Goal: Task Accomplishment & Management: Use online tool/utility

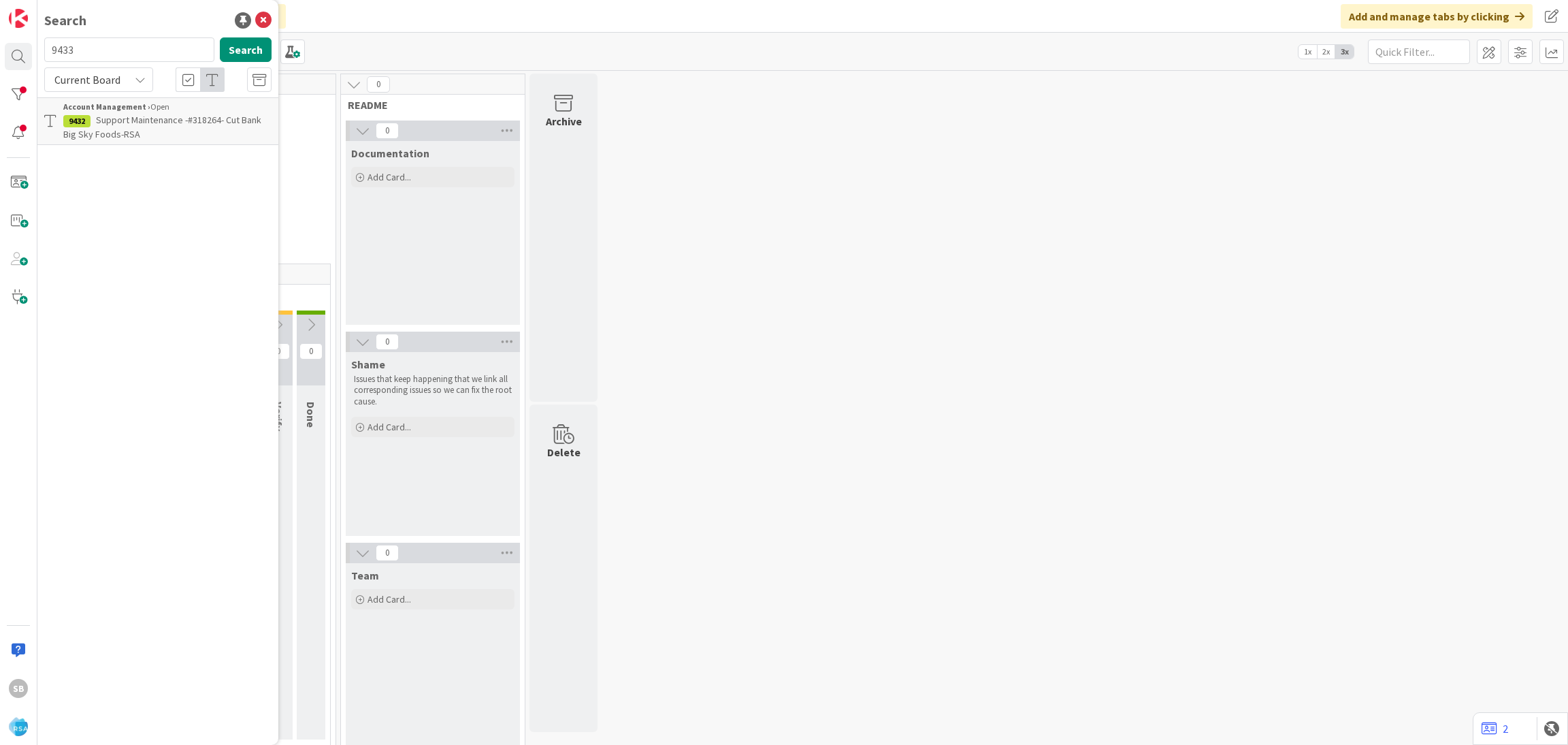
type input "9433"
click at [162, 119] on span "Support Enhancement- \317188- Foodbazaar- RSA" at bounding box center [144, 126] width 163 height 26
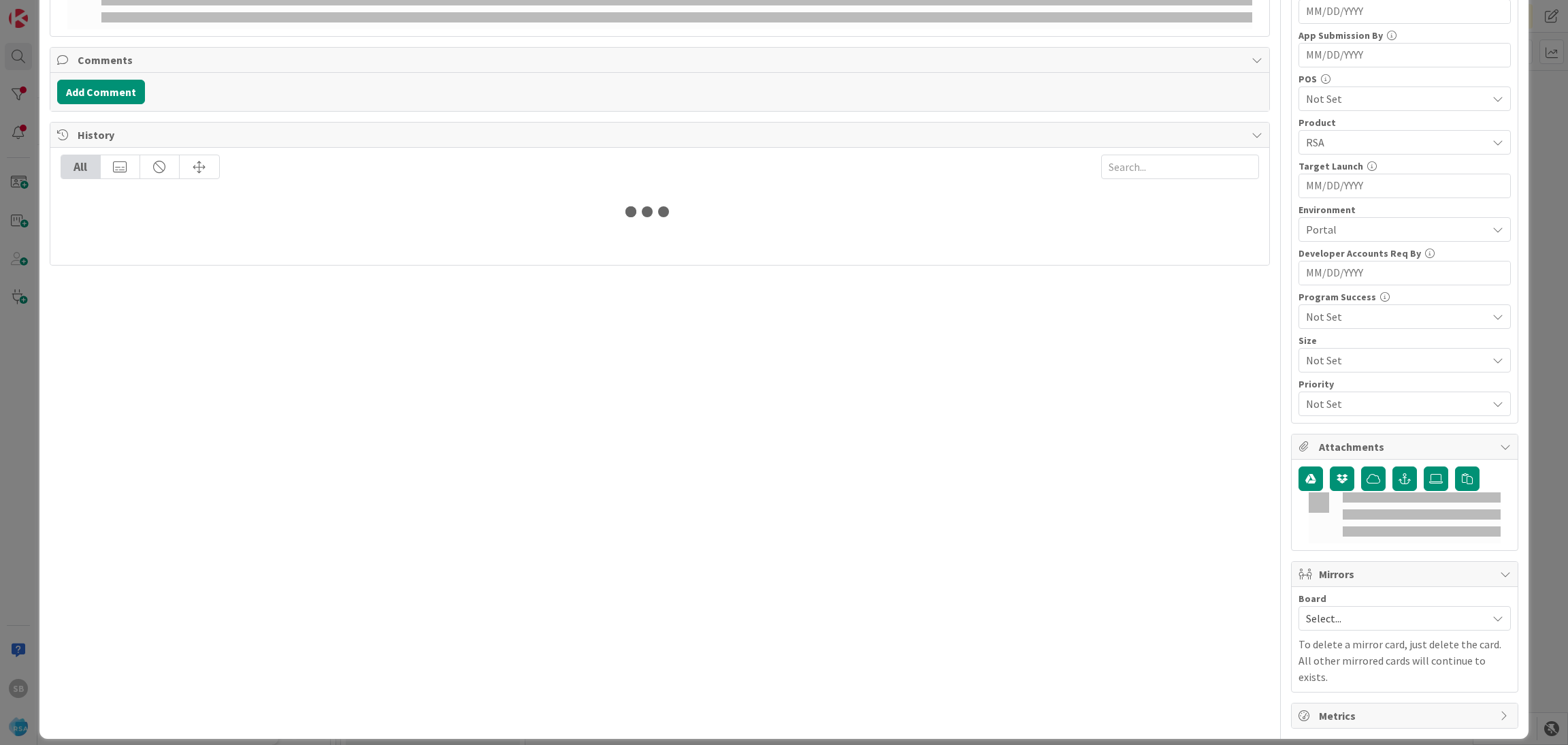
scroll to position [331, 0]
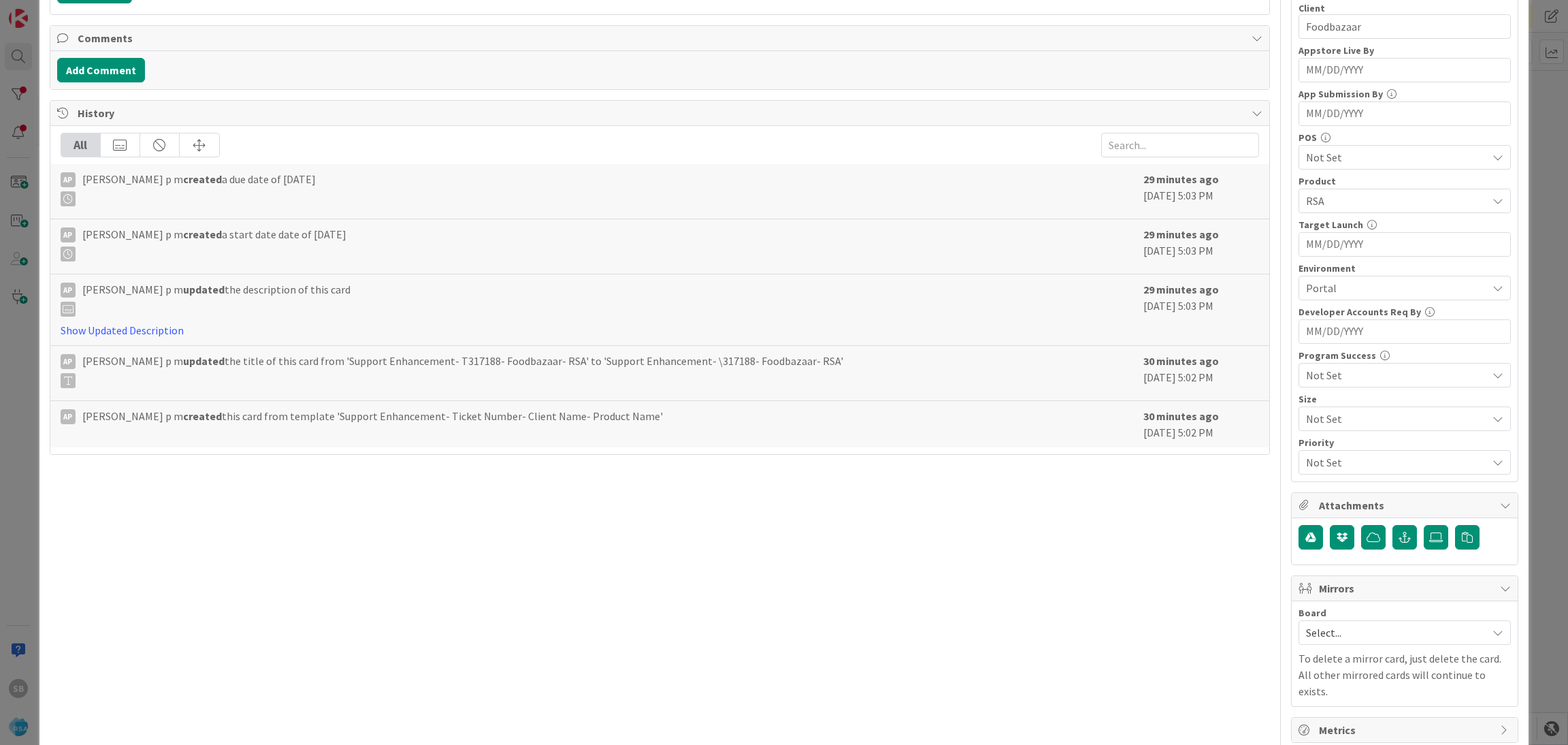
click at [1345, 649] on div "Board Select... To delete a mirror card, just delete the card. All other mirror…" at bounding box center [1405, 653] width 213 height 91
click at [1299, 622] on div "Select..." at bounding box center [1405, 632] width 213 height 24
click at [1327, 715] on span "Software Development" at bounding box center [1414, 721] width 180 height 21
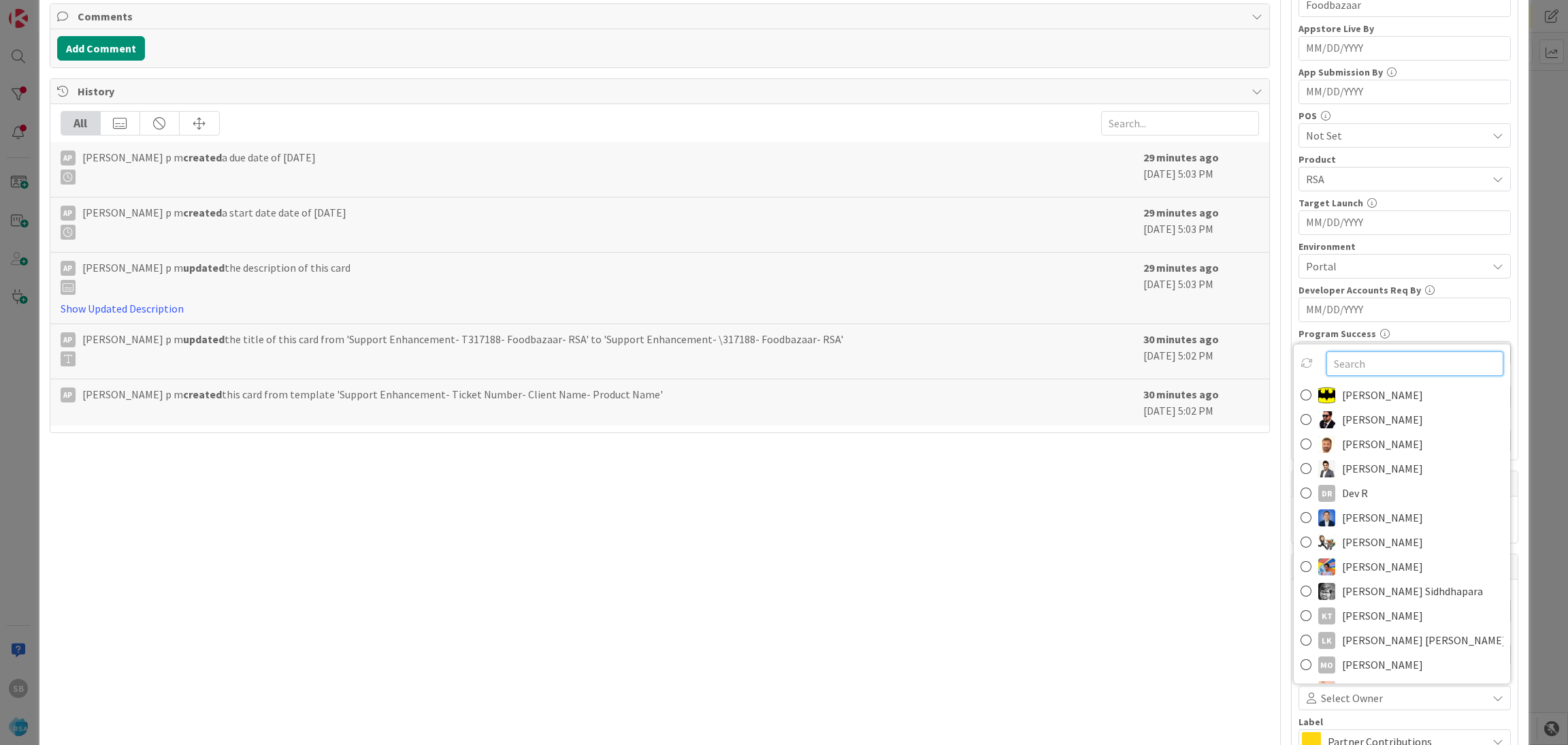
click at [1328, 361] on input "text" at bounding box center [1415, 363] width 177 height 24
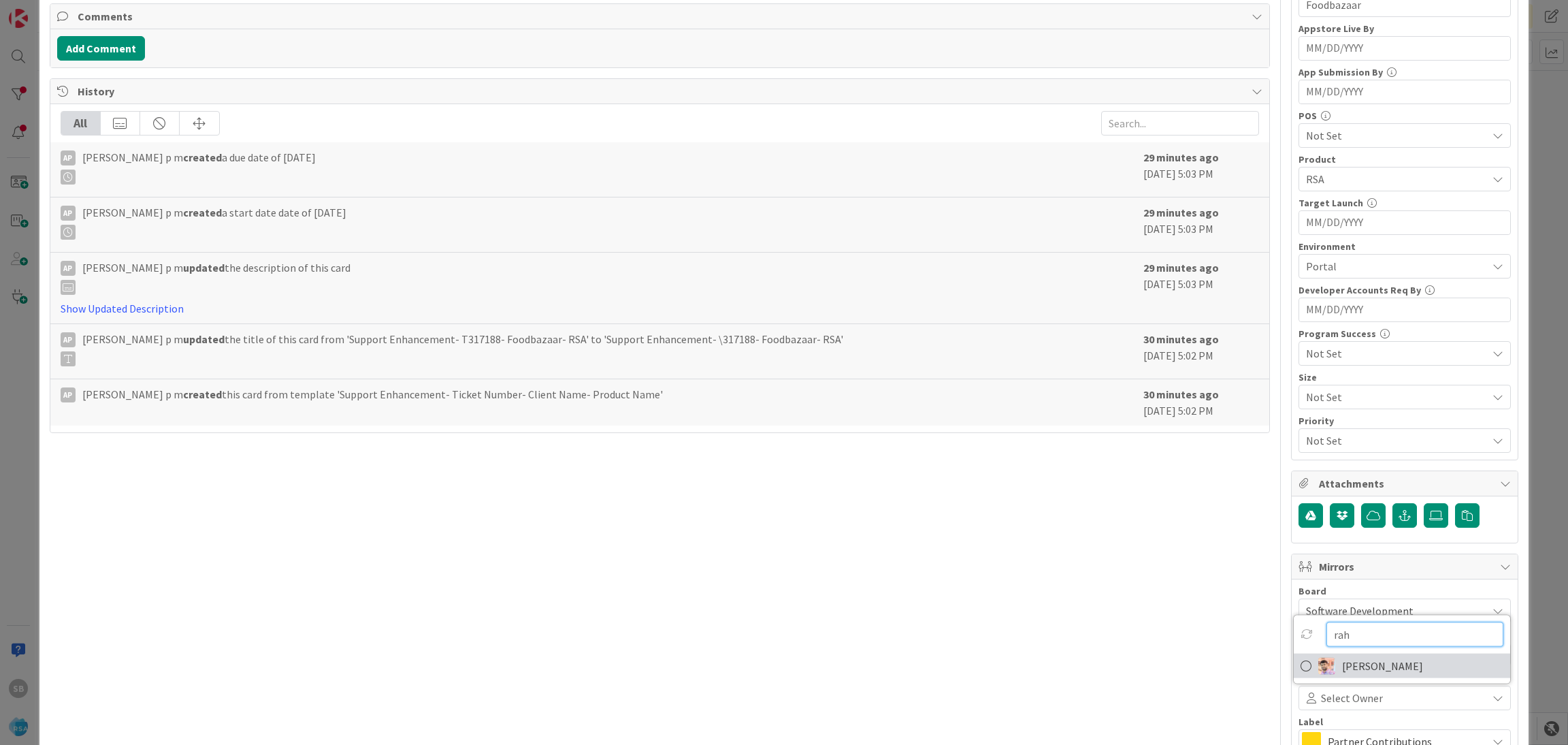
type input "rah"
click at [1373, 656] on link "[PERSON_NAME]" at bounding box center [1402, 666] width 216 height 24
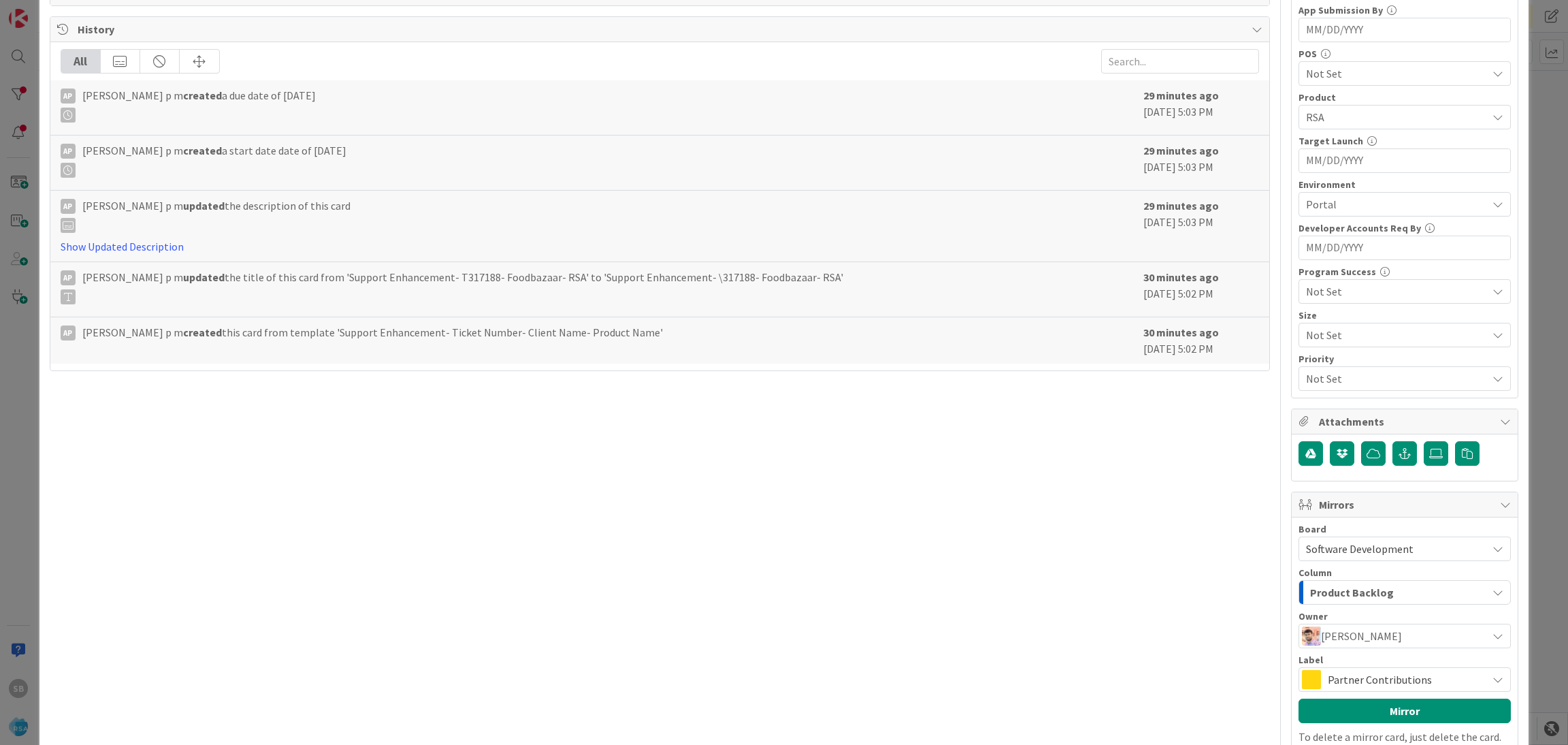
click at [1395, 669] on div "Partner Contributions" at bounding box center [1405, 679] width 213 height 24
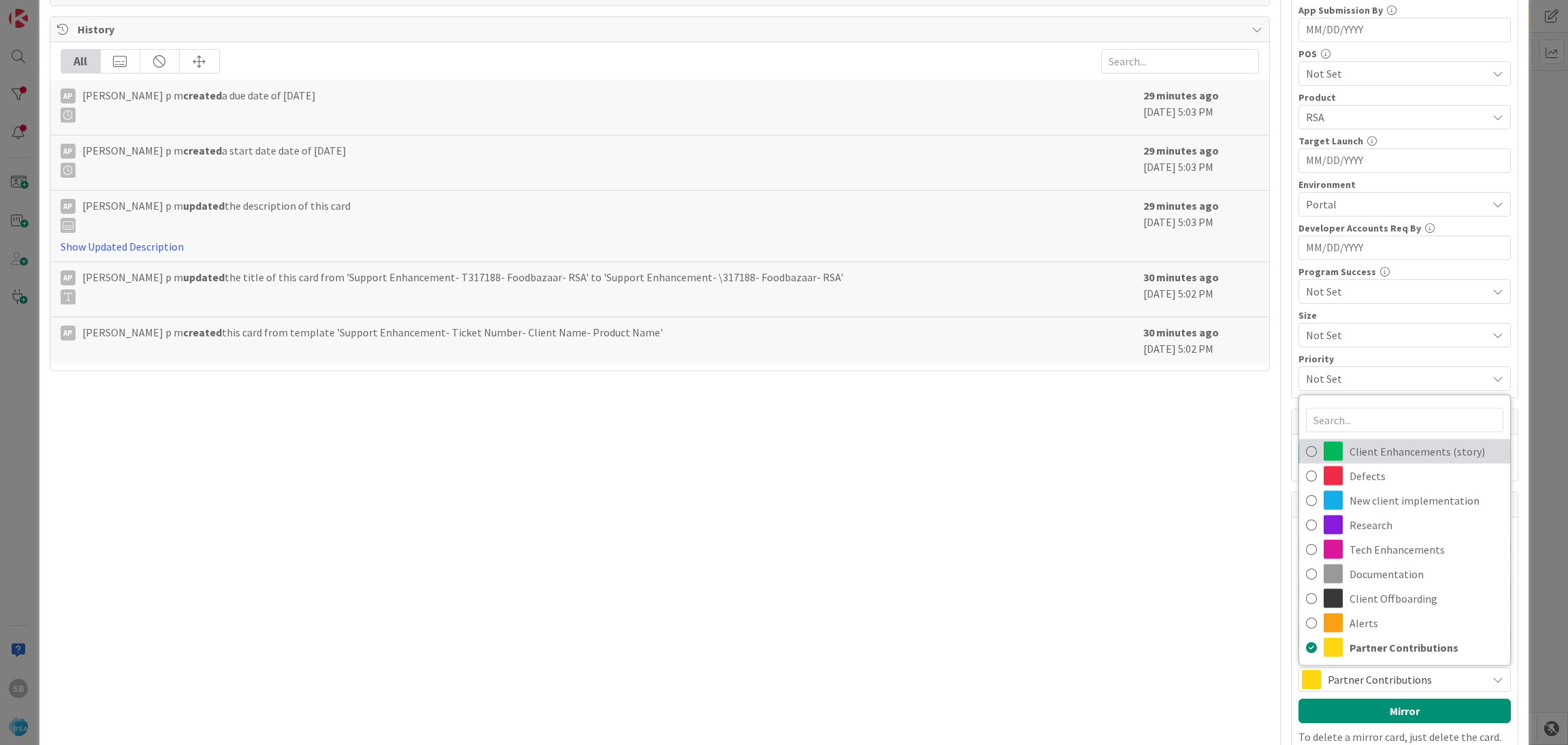
click at [1376, 455] on span "Client Enhancements (story)" at bounding box center [1427, 451] width 154 height 21
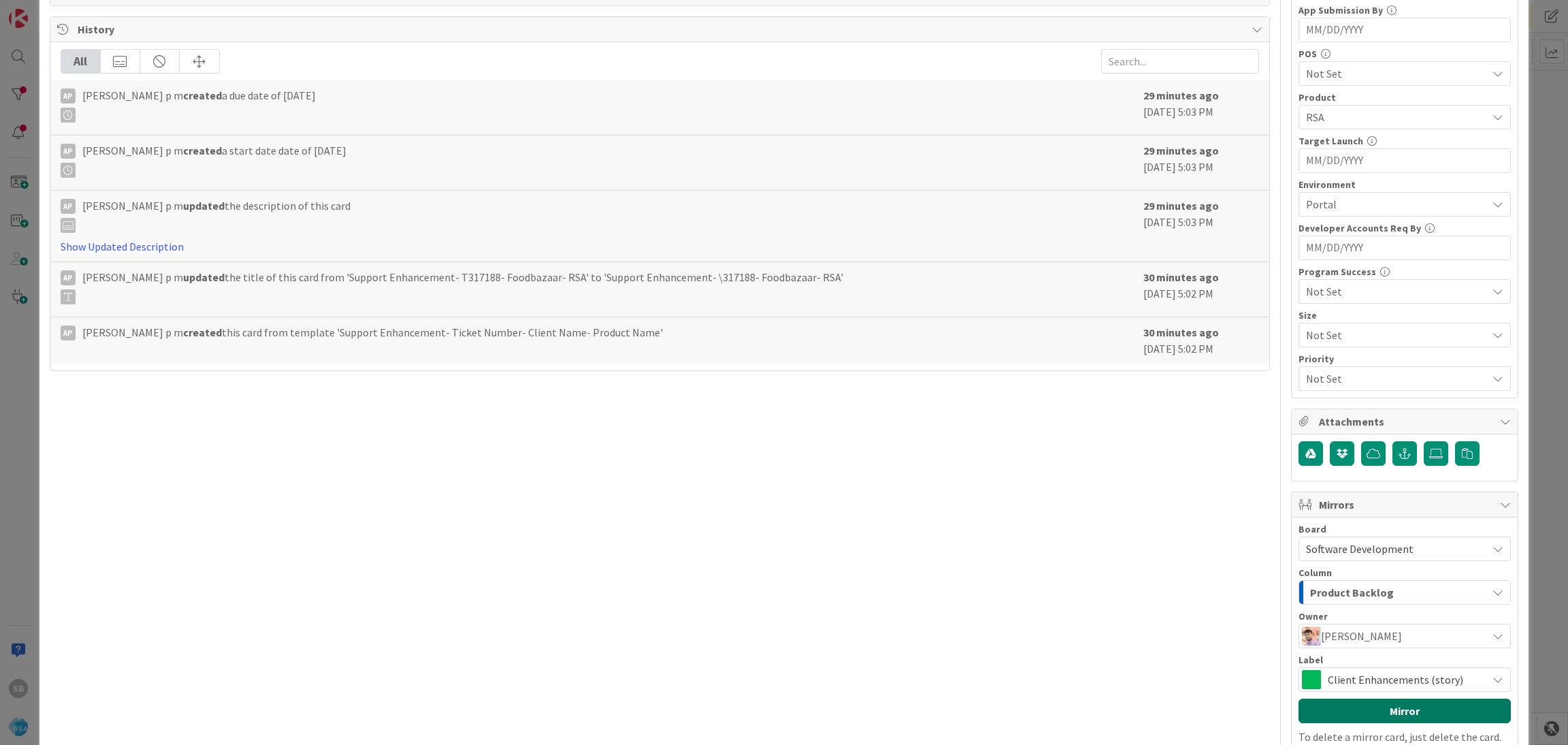
click at [1370, 711] on button "Mirror" at bounding box center [1405, 710] width 213 height 24
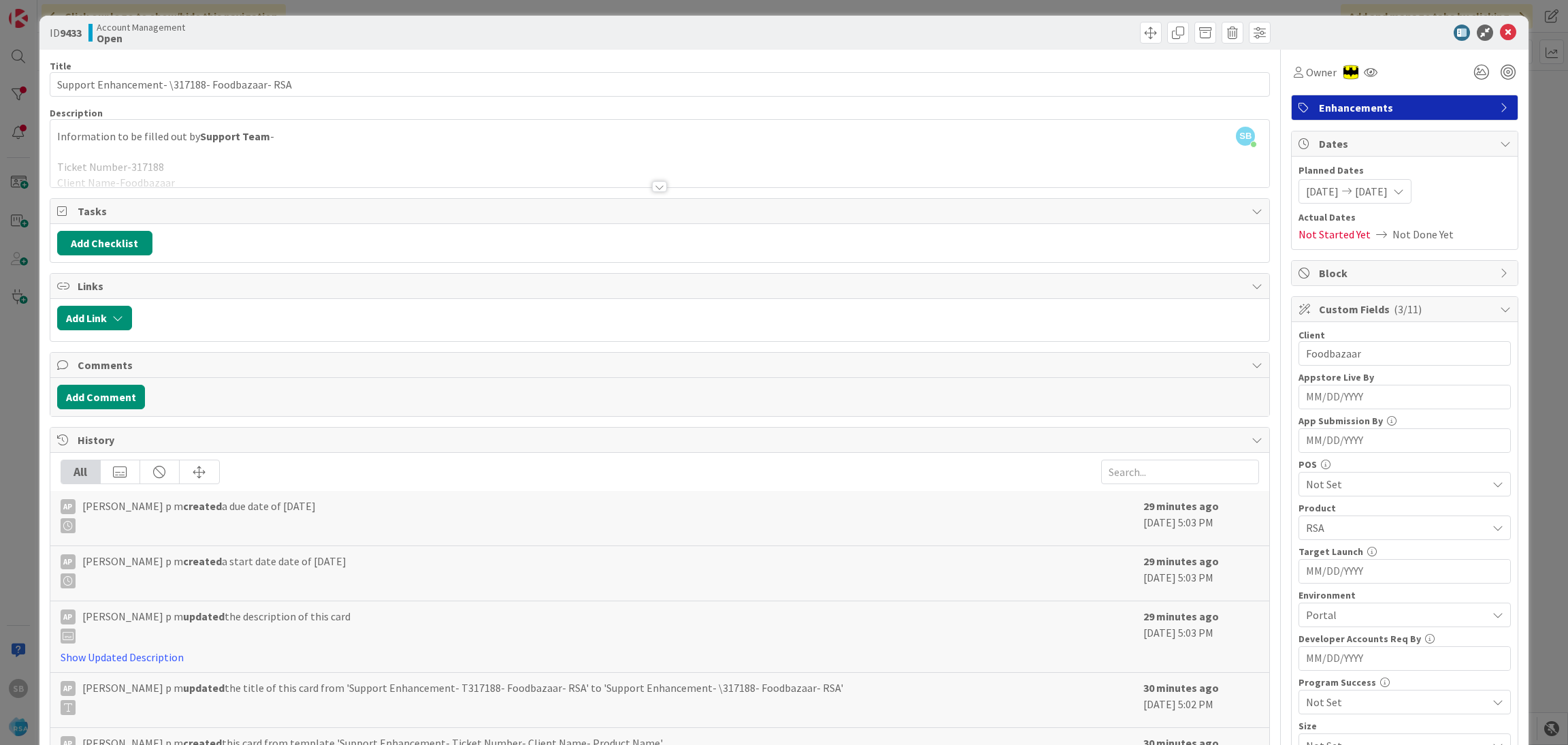
scroll to position [0, 0]
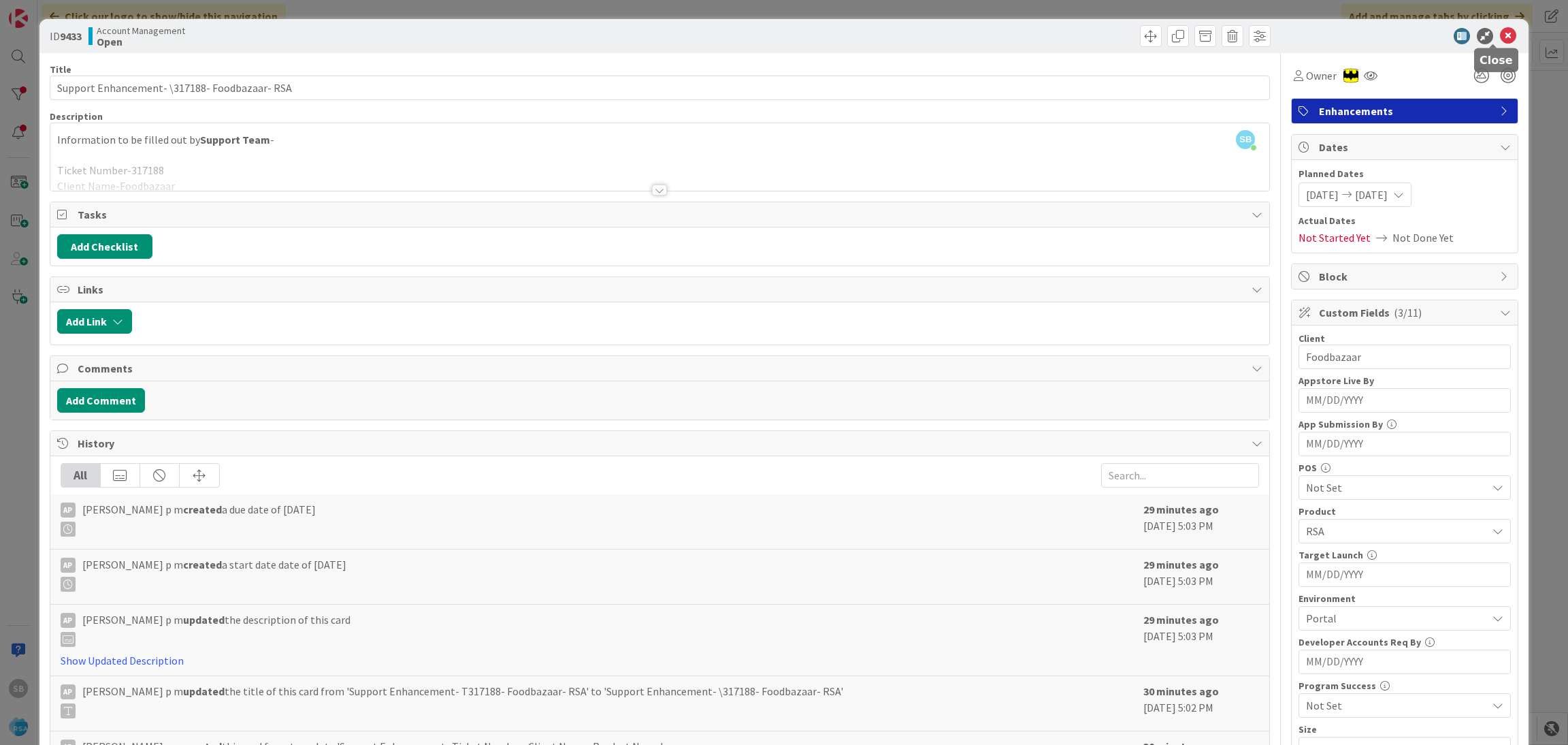
click at [1500, 30] on icon at bounding box center [1509, 36] width 16 height 16
